Goal: Navigation & Orientation: Find specific page/section

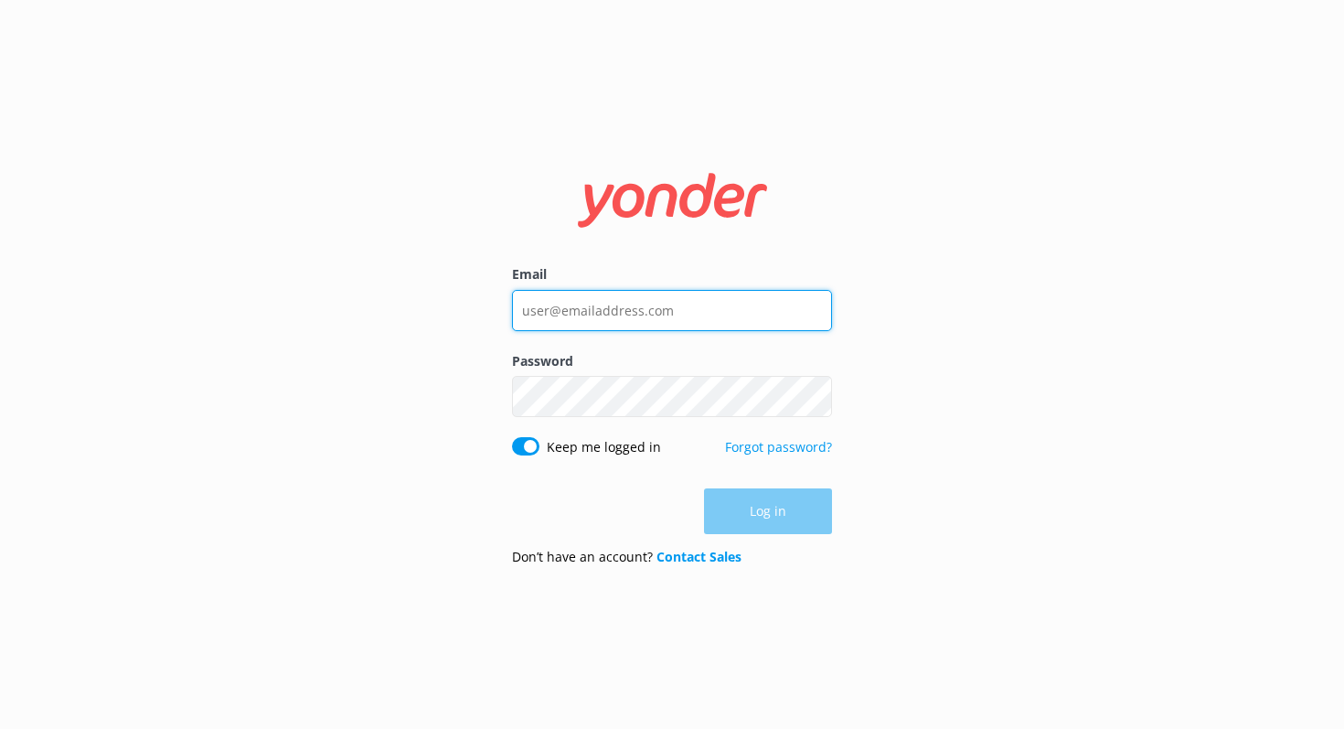
type input "[EMAIL_ADDRESS][DOMAIN_NAME]"
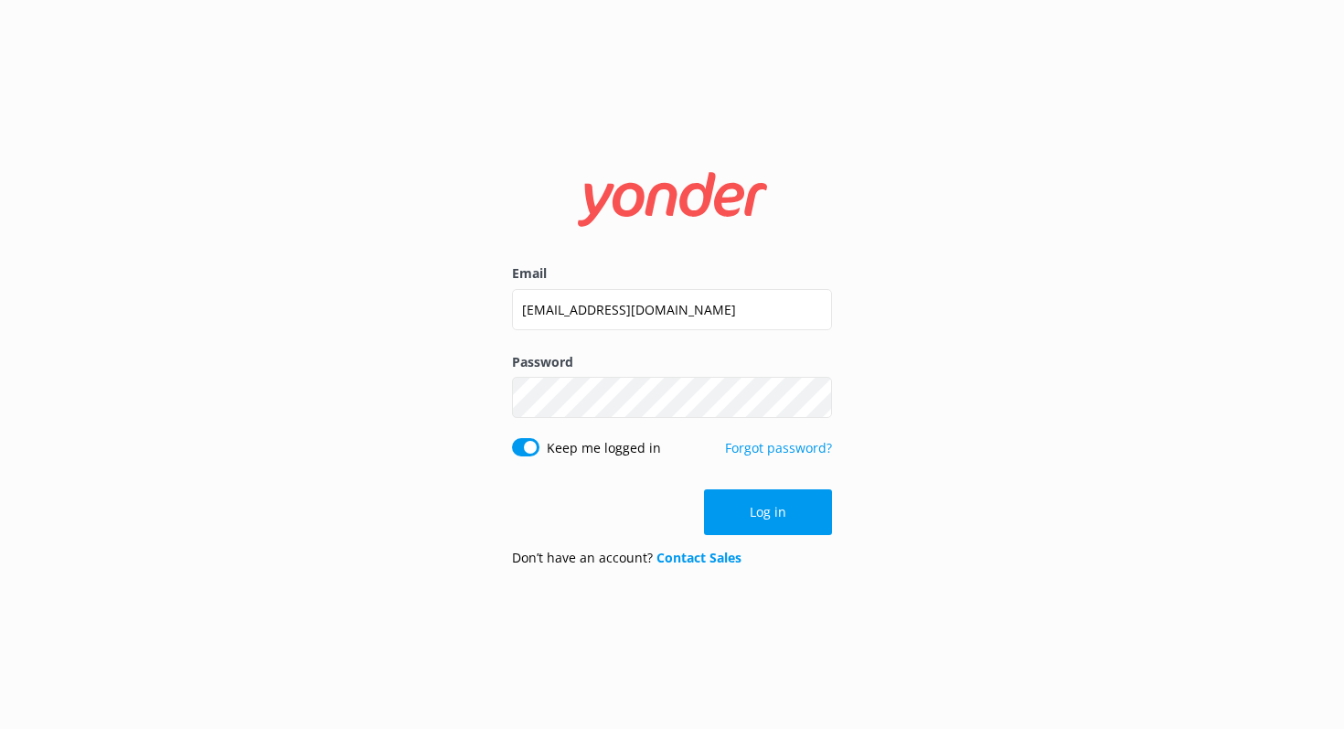
click at [781, 499] on div "Log in" at bounding box center [672, 512] width 320 height 46
click at [779, 500] on button "Log in" at bounding box center [768, 512] width 128 height 46
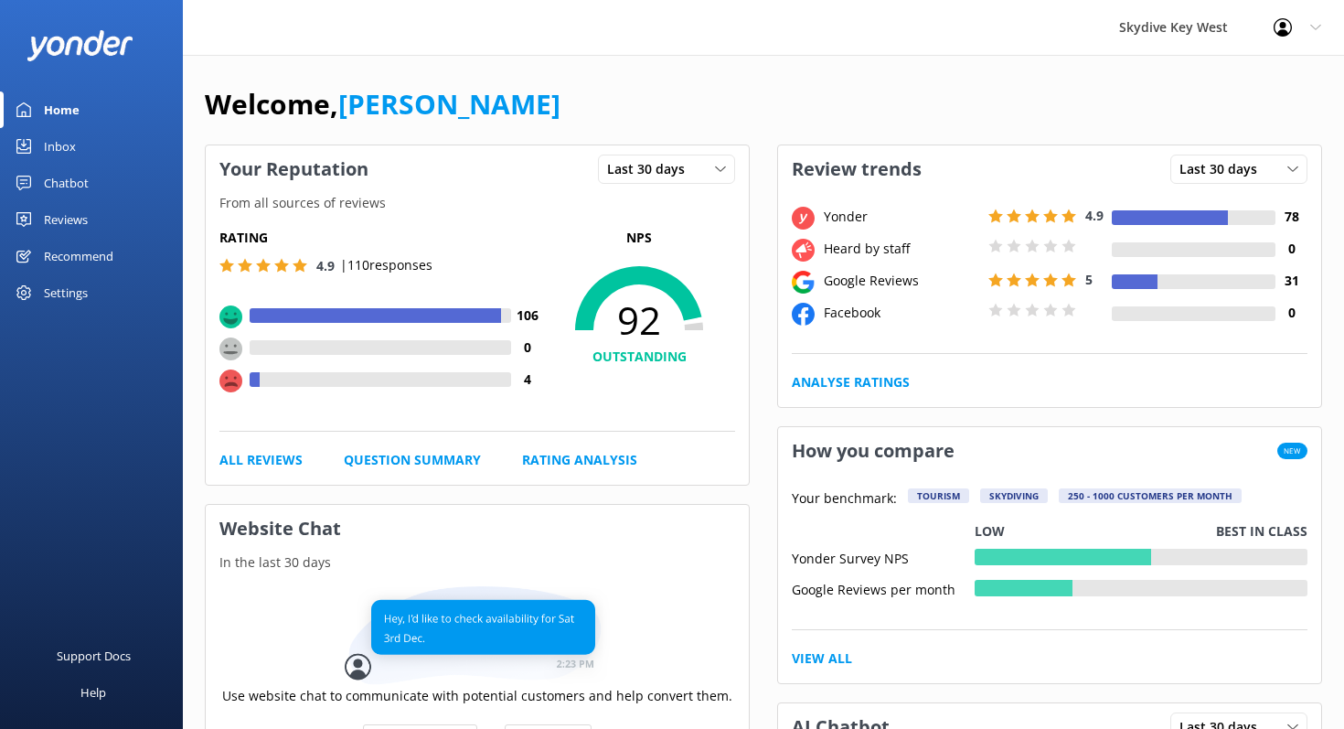
click at [81, 215] on div "Reviews" at bounding box center [66, 219] width 44 height 37
